Goal: Task Accomplishment & Management: Use online tool/utility

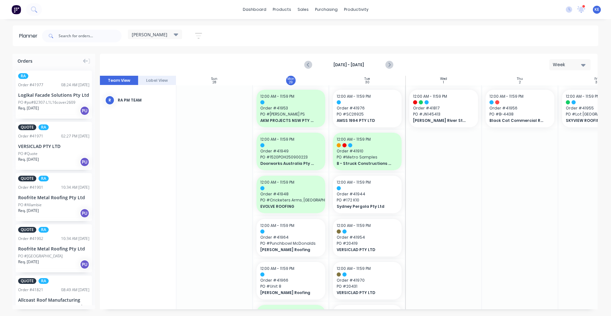
scroll to position [15, 0]
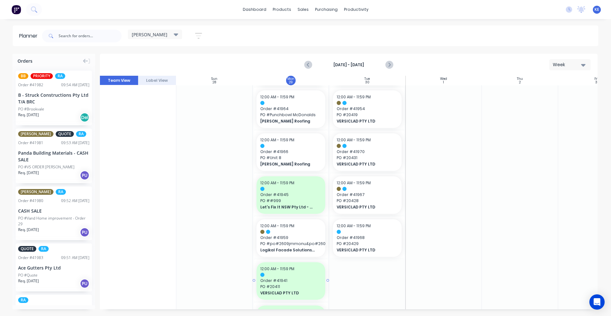
scroll to position [214, 0]
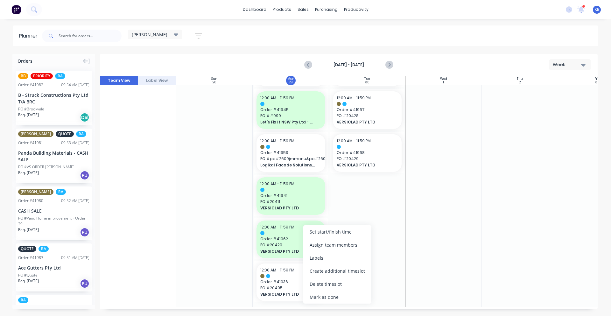
click at [352, 299] on div "Mark as done" at bounding box center [337, 297] width 68 height 13
click at [361, 275] on div at bounding box center [367, 89] width 76 height 435
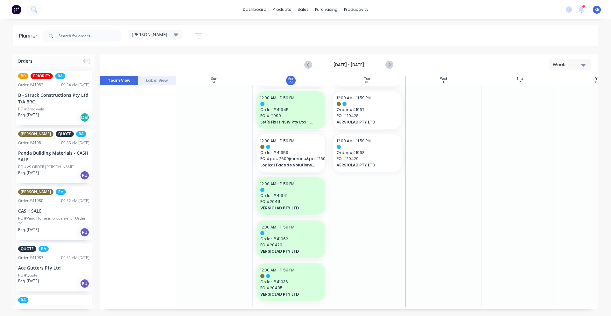
scroll to position [147, 0]
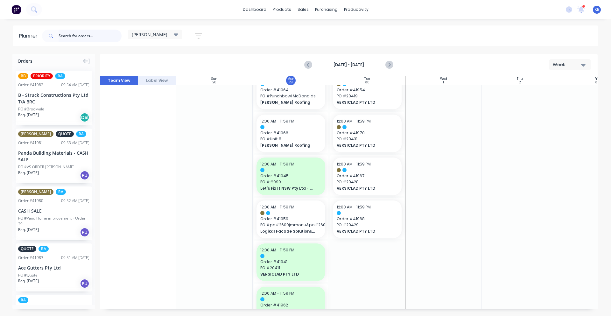
click at [98, 40] on input "text" at bounding box center [90, 36] width 63 height 13
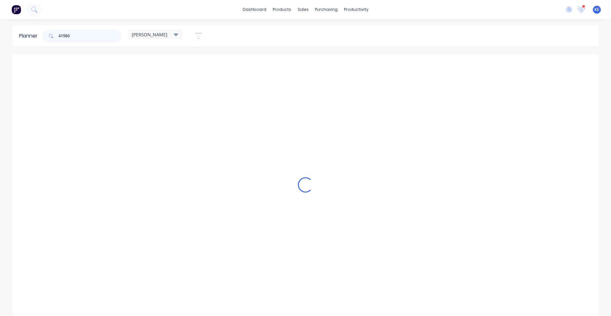
scroll to position [0, 0]
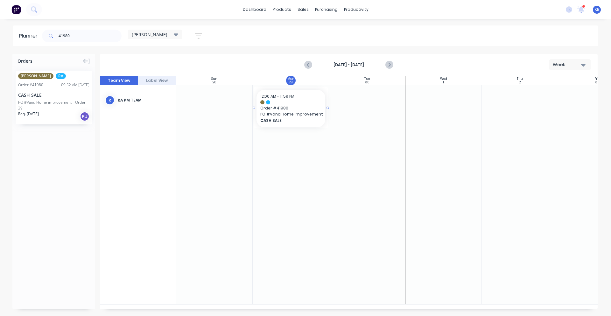
drag, startPoint x: 49, startPoint y: 104, endPoint x: 302, endPoint y: 127, distance: 253.5
click at [98, 32] on input "41980" at bounding box center [90, 36] width 63 height 13
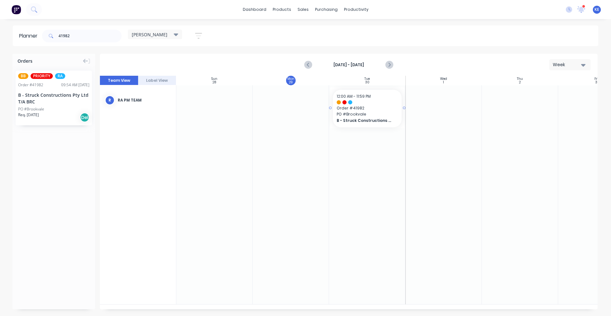
drag, startPoint x: 63, startPoint y: 104, endPoint x: 349, endPoint y: 99, distance: 285.4
click at [82, 37] on input "41982" at bounding box center [90, 36] width 63 height 13
drag, startPoint x: 59, startPoint y: 117, endPoint x: 362, endPoint y: 97, distance: 303.5
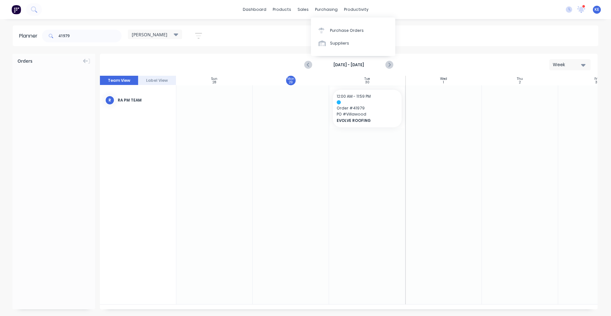
click at [93, 45] on div "41979" at bounding box center [82, 35] width 80 height 19
click at [92, 38] on input "41979" at bounding box center [90, 36] width 63 height 13
drag, startPoint x: 47, startPoint y: 94, endPoint x: 50, endPoint y: 94, distance: 3.5
click at [89, 40] on input "41978" at bounding box center [90, 36] width 63 height 13
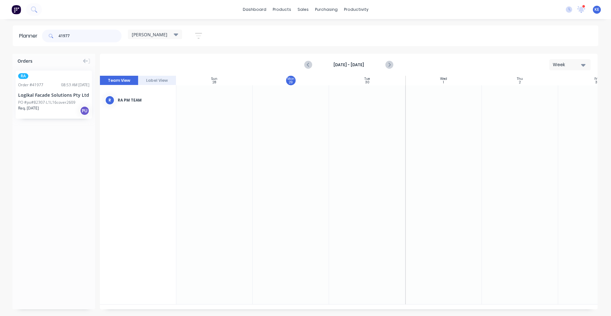
type input "41977"
drag, startPoint x: 55, startPoint y: 95, endPoint x: 369, endPoint y: 90, distance: 314.0
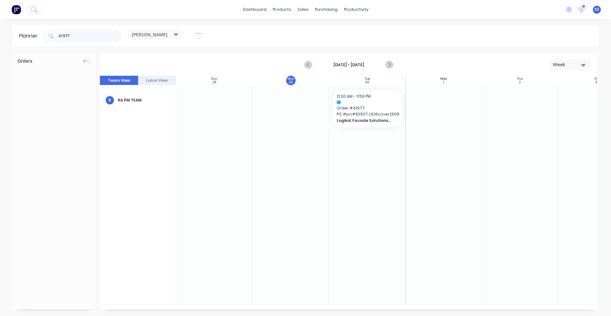
drag, startPoint x: 102, startPoint y: 38, endPoint x: -272, endPoint y: 42, distance: 373.6
click at [0, 42] on html "dashboard products sales purchasing productivity dashboard products Product Cat…" at bounding box center [305, 158] width 611 height 316
